Goal: Task Accomplishment & Management: Use online tool/utility

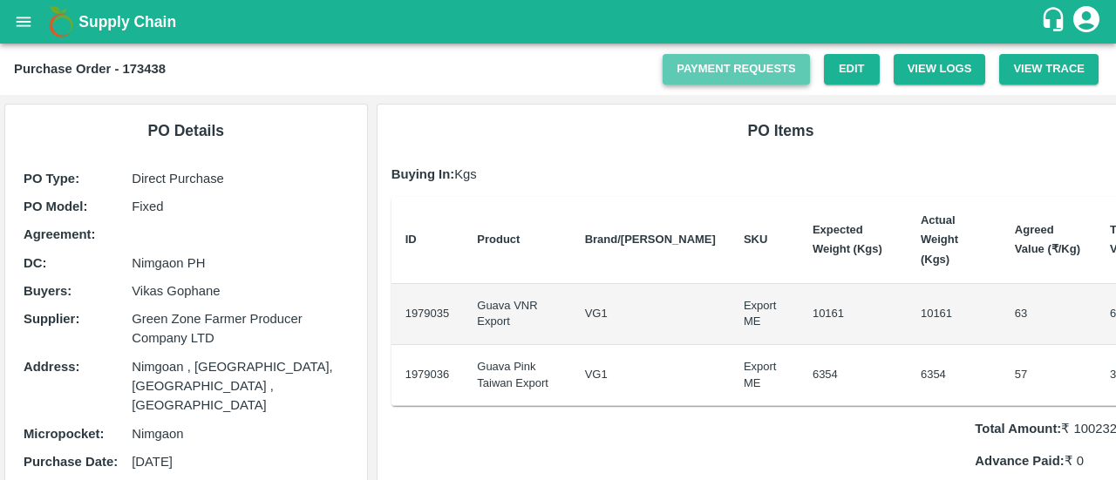
click at [727, 82] on link "Payment Requests" at bounding box center [735, 69] width 147 height 31
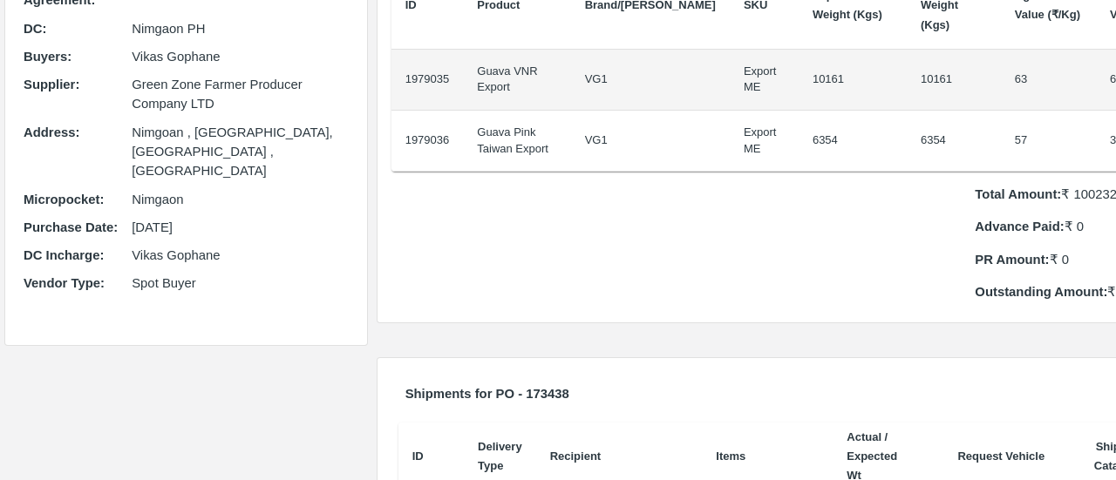
scroll to position [167, 0]
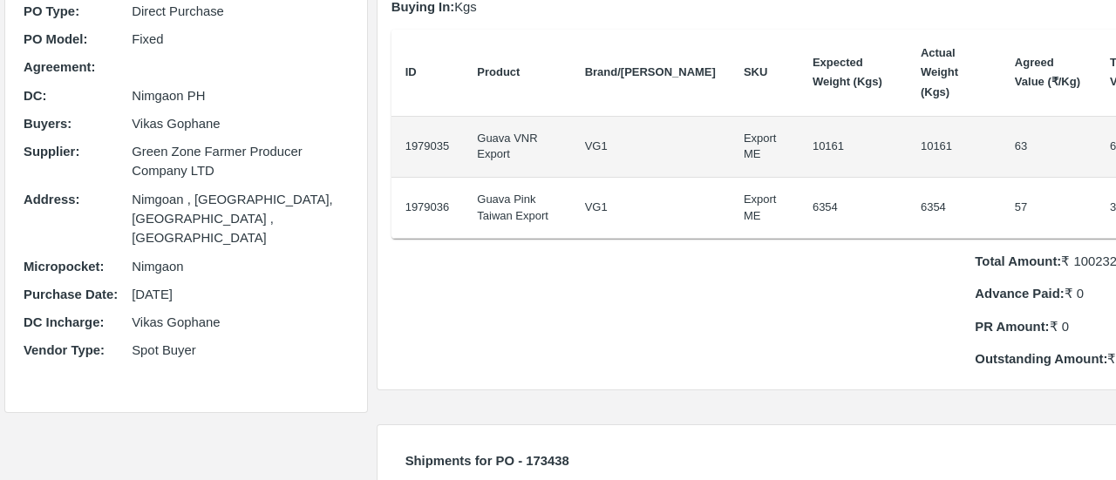
click at [1017, 259] on p "Total Amount: ₹ 1002321" at bounding box center [1071, 261] width 195 height 19
copy p "1002321"
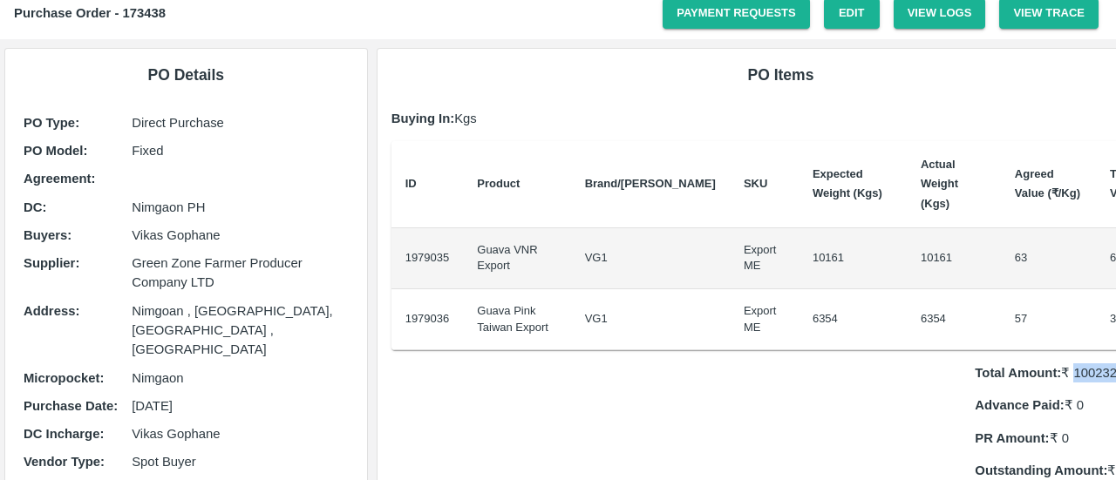
scroll to position [46, 0]
